Goal: Information Seeking & Learning: Check status

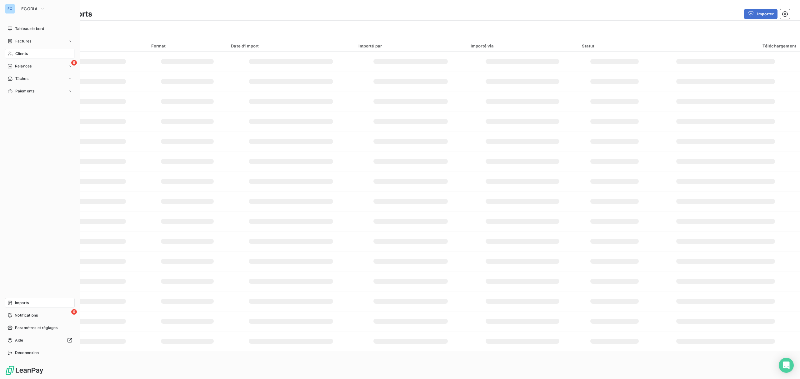
click at [27, 52] on span "Clients" at bounding box center [21, 54] width 12 height 6
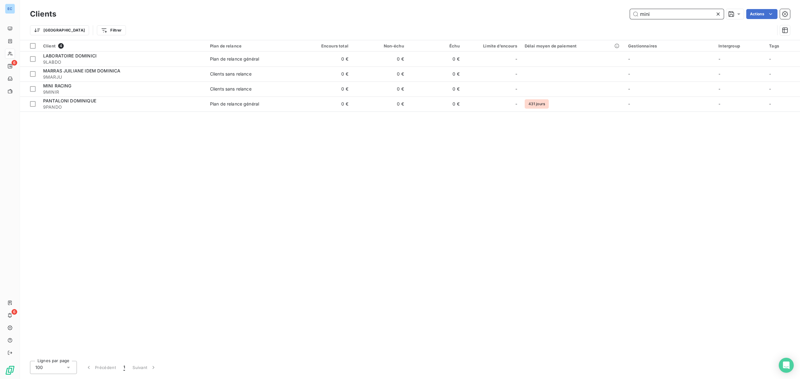
type input "mini"
drag, startPoint x: 268, startPoint y: 147, endPoint x: 261, endPoint y: 147, distance: 6.6
click at [268, 147] on div "Client 4 Plan de relance Encours total Non-échu Échu Limite d’encours Délai moy…" at bounding box center [410, 198] width 780 height 316
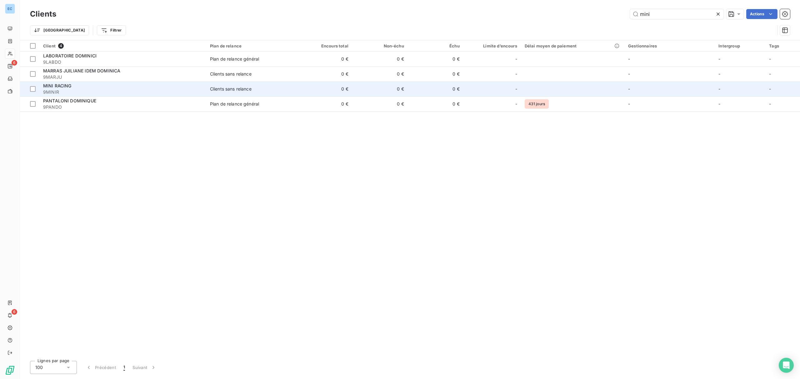
click at [377, 91] on td "0 €" at bounding box center [380, 89] width 56 height 15
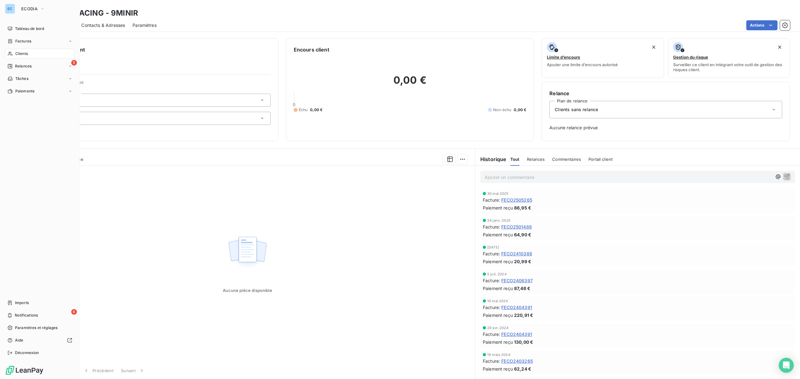
click at [24, 57] on div "Clients" at bounding box center [40, 54] width 70 height 10
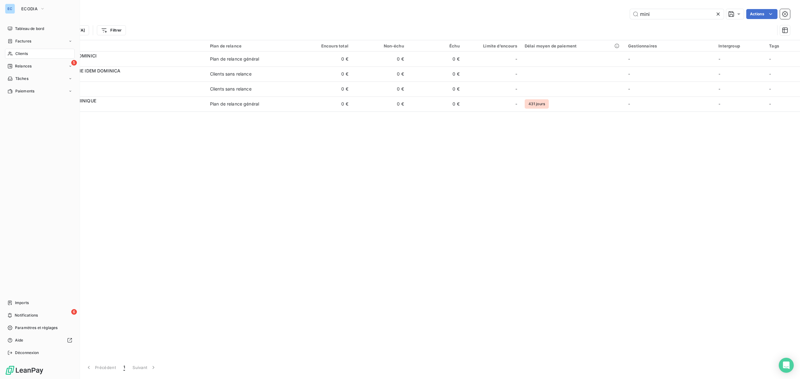
click at [19, 35] on nav "Tableau de bord Factures Clients 5 Relances Tâches Paiements" at bounding box center [40, 60] width 70 height 72
click at [22, 30] on span "Tableau de bord" at bounding box center [29, 29] width 29 height 6
